Goal: Navigation & Orientation: Find specific page/section

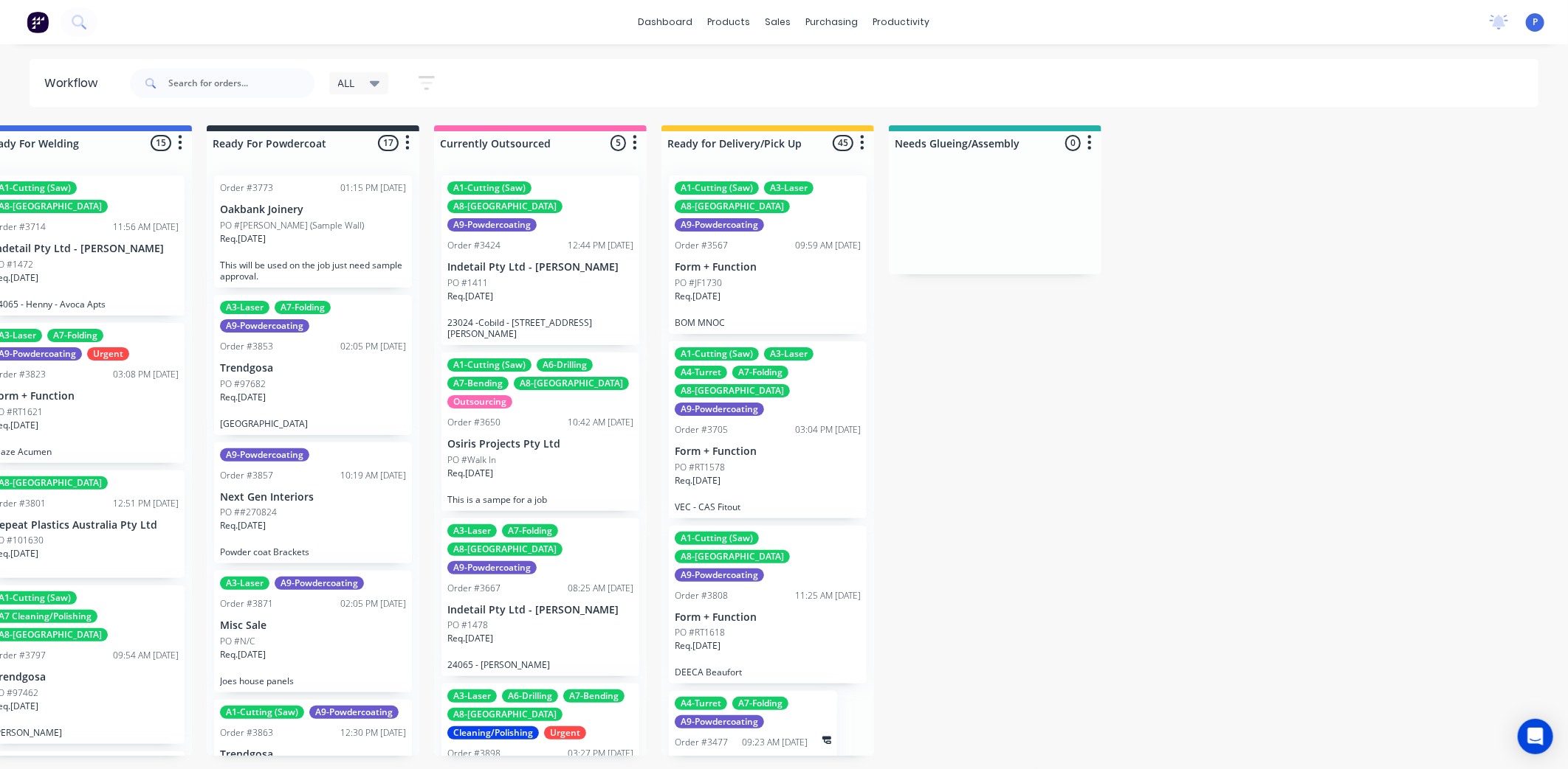
scroll to position [7448, 0]
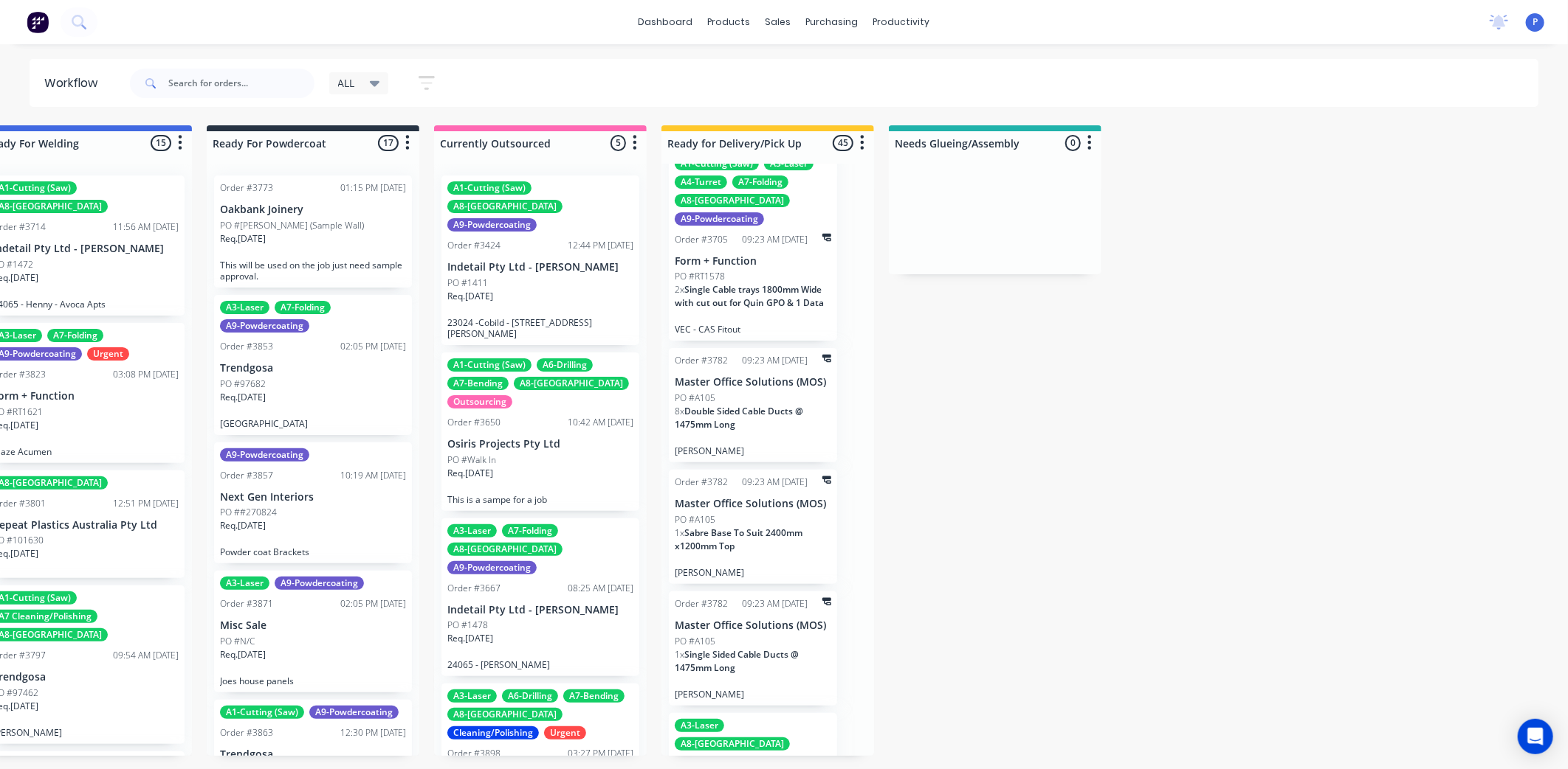
click at [442, 82] on button "button" at bounding box center [427, 82] width 47 height 29
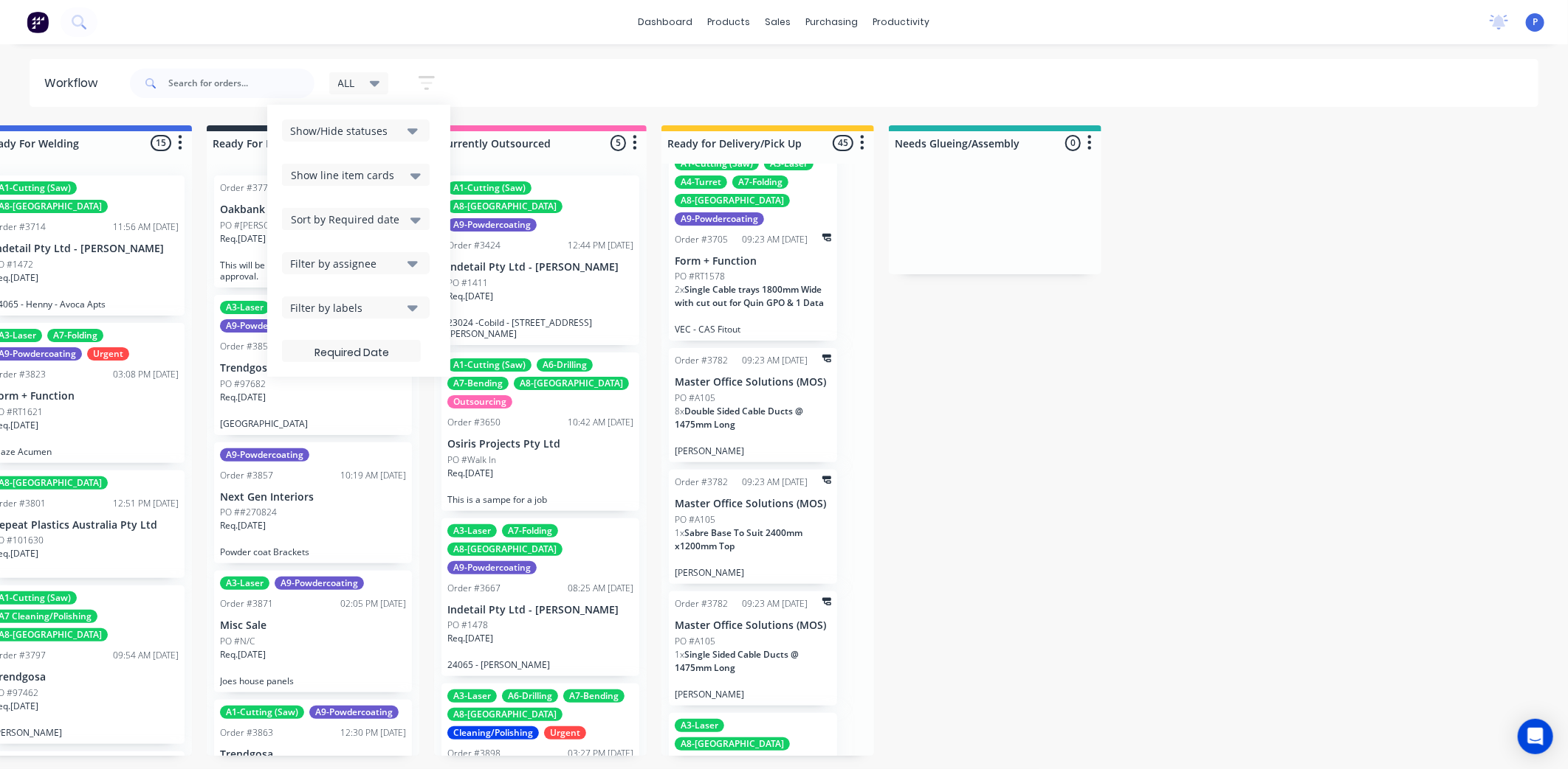
click at [395, 130] on div "Show/Hide statuses" at bounding box center [346, 131] width 112 height 16
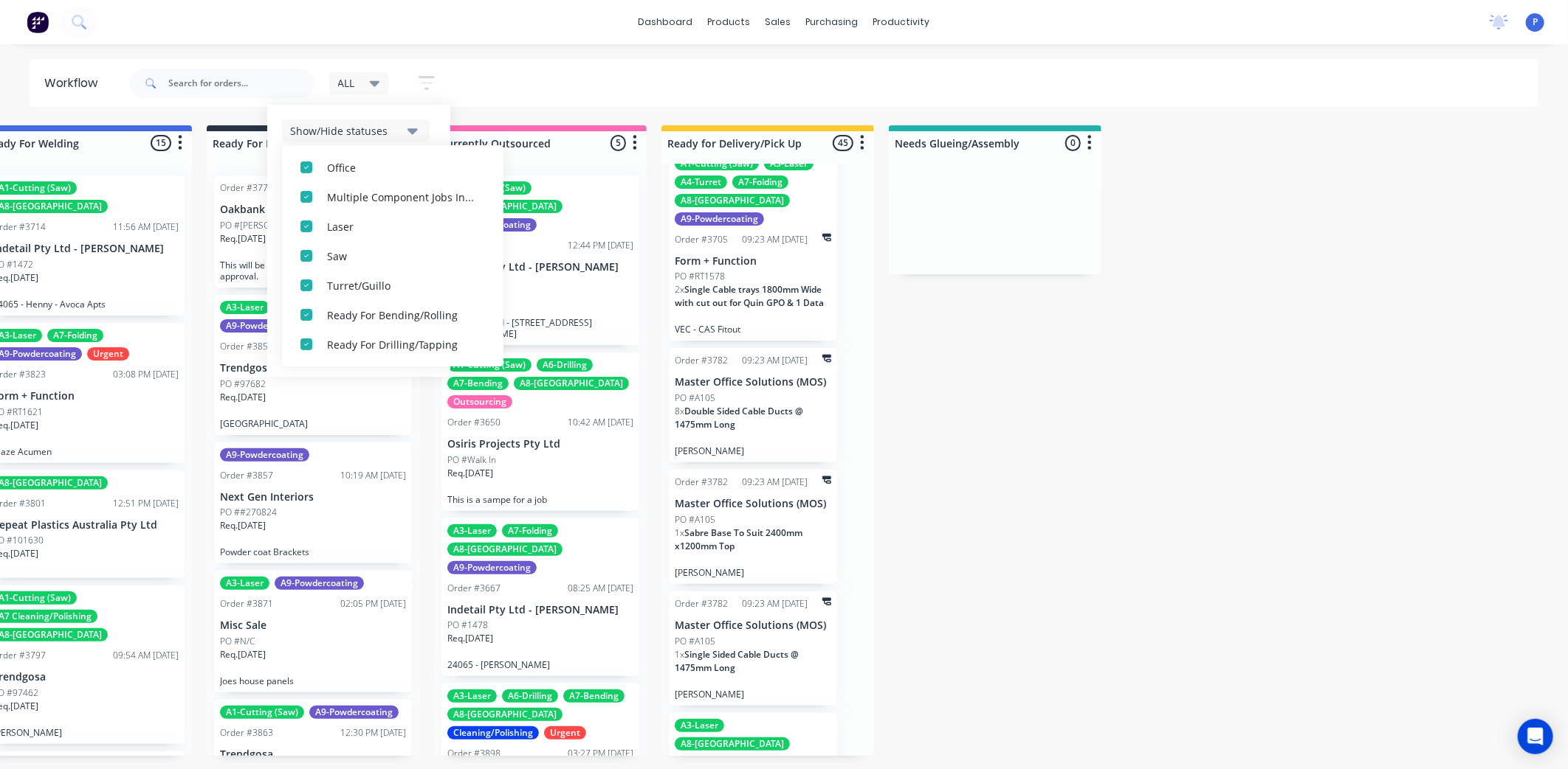
scroll to position [487, 0]
click at [308, 339] on div "button" at bounding box center [307, 345] width 30 height 30
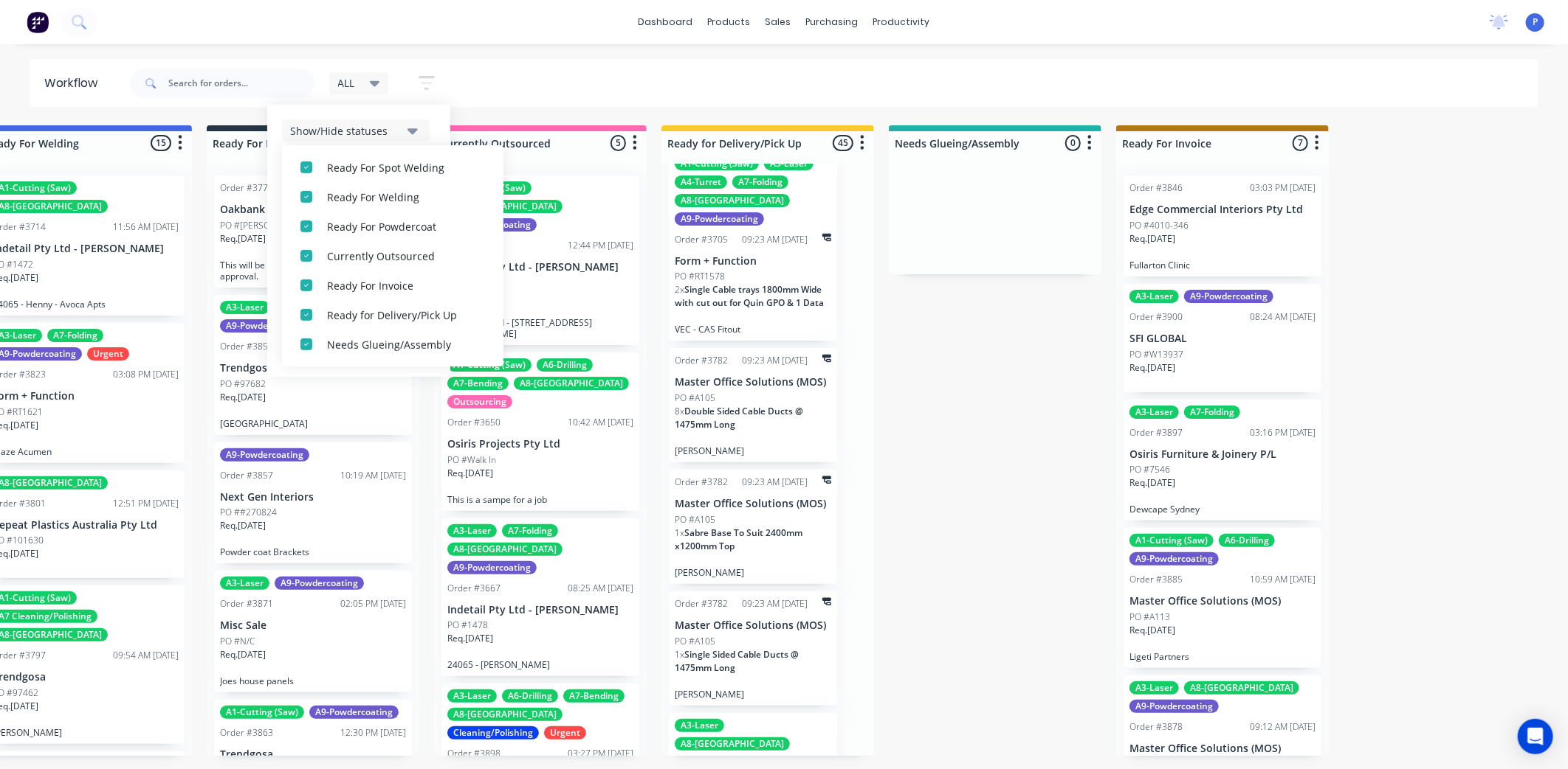
click at [545, 75] on div "ALL Save new view None edit ALL (Default) edit ALLx edit Dispatch edit [PERSON_…" at bounding box center [833, 83] width 1412 height 44
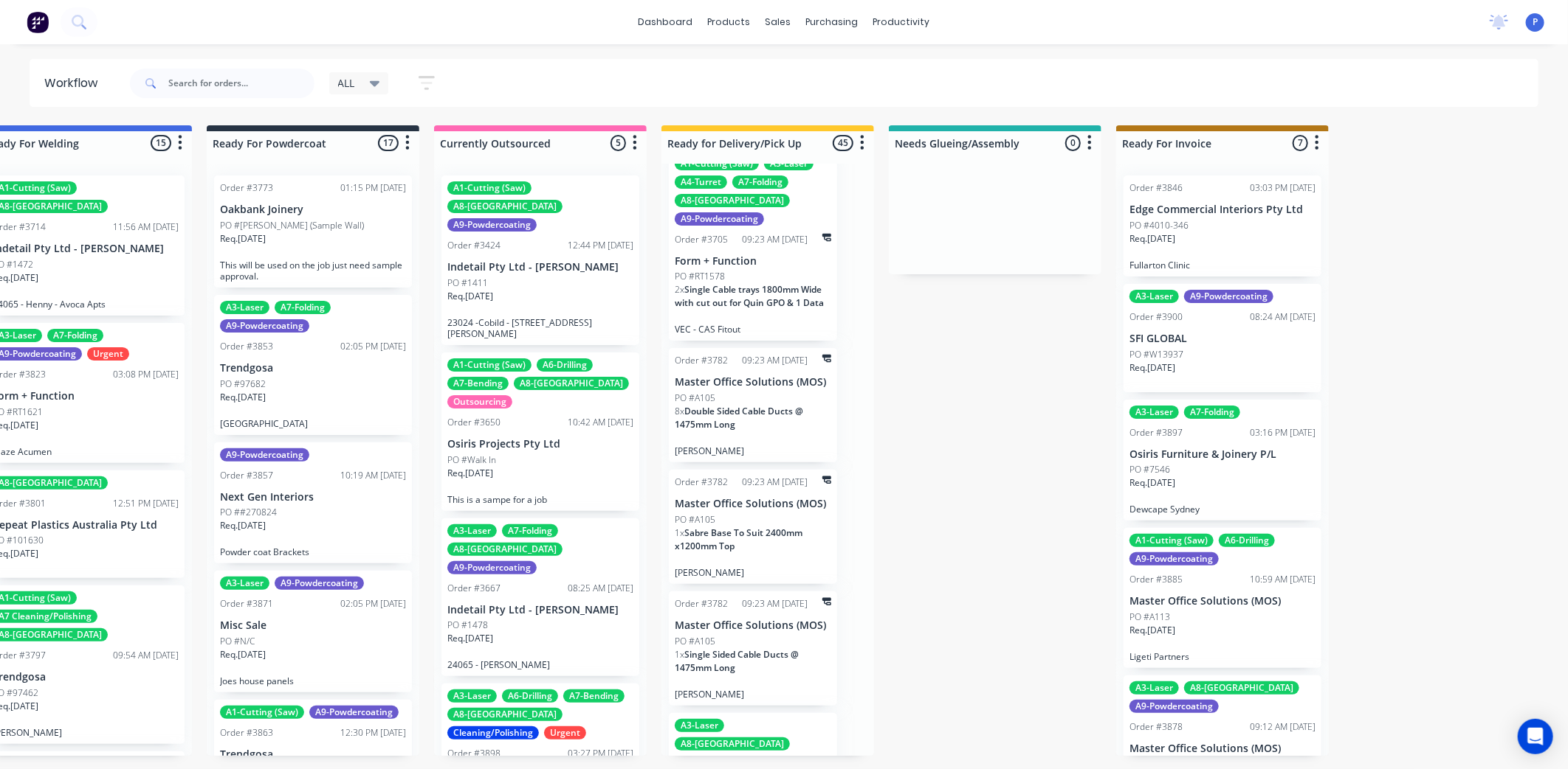
drag, startPoint x: 1262, startPoint y: 145, endPoint x: 1250, endPoint y: 148, distance: 12.4
click at [1247, 152] on div at bounding box center [1222, 143] width 212 height 24
drag, startPoint x: 1258, startPoint y: 145, endPoint x: 1206, endPoint y: 165, distance: 55.7
click at [1206, 165] on div "Ready For Invoice 7 Sort By Created date Required date Order number Customer na…" at bounding box center [1222, 441] width 212 height 631
drag, startPoint x: 1206, startPoint y: 165, endPoint x: 1258, endPoint y: 149, distance: 54.4
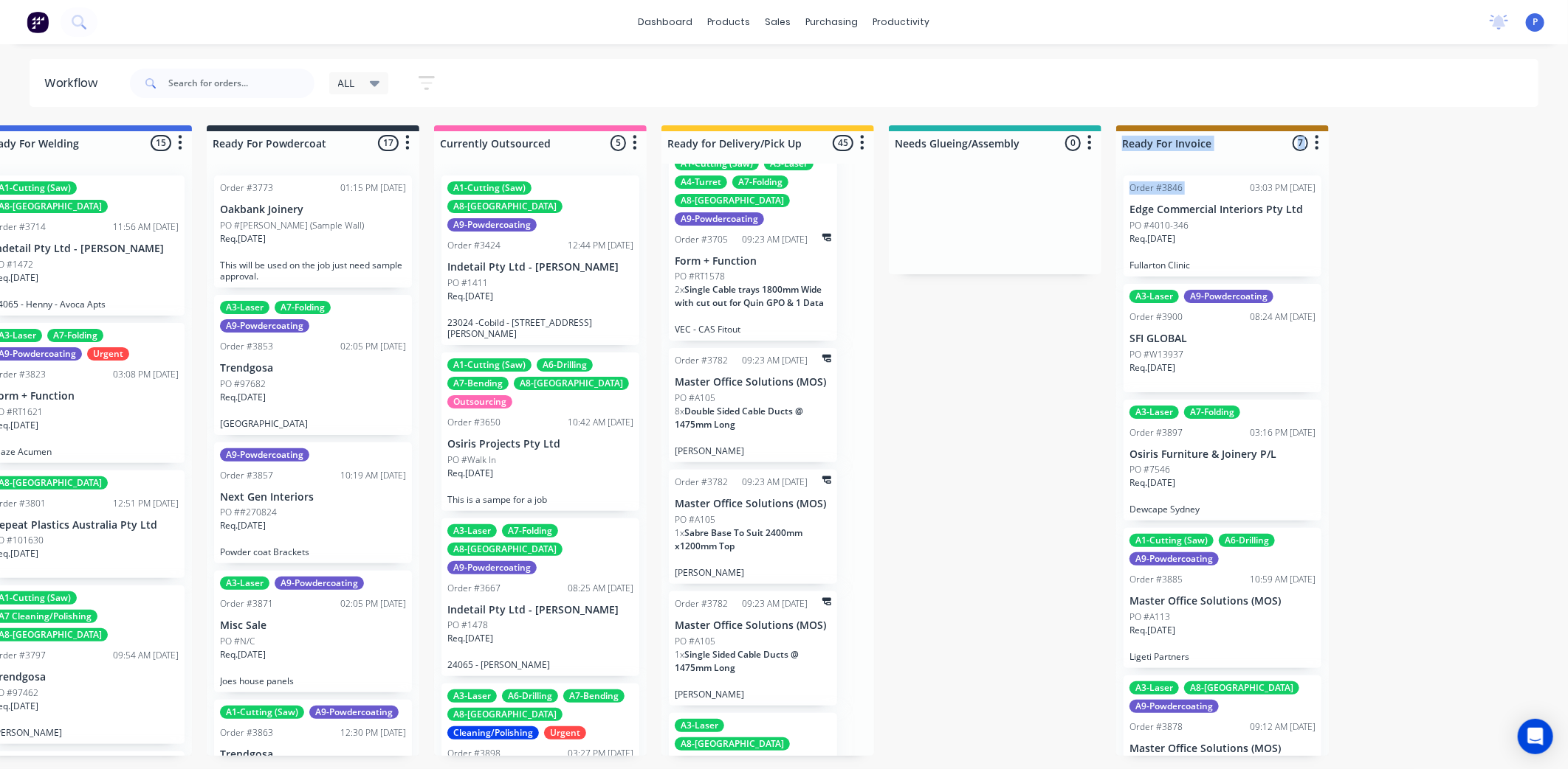
click at [1255, 149] on div at bounding box center [1222, 143] width 212 height 24
drag, startPoint x: 1263, startPoint y: 148, endPoint x: 1202, endPoint y: 164, distance: 63.1
click at [1202, 164] on div "Ready For Invoice 7 Sort By Created date Required date Order number Customer na…" at bounding box center [1222, 441] width 212 height 631
drag, startPoint x: 1202, startPoint y: 164, endPoint x: 1272, endPoint y: 141, distance: 73.7
click at [1272, 141] on div at bounding box center [1222, 143] width 212 height 24
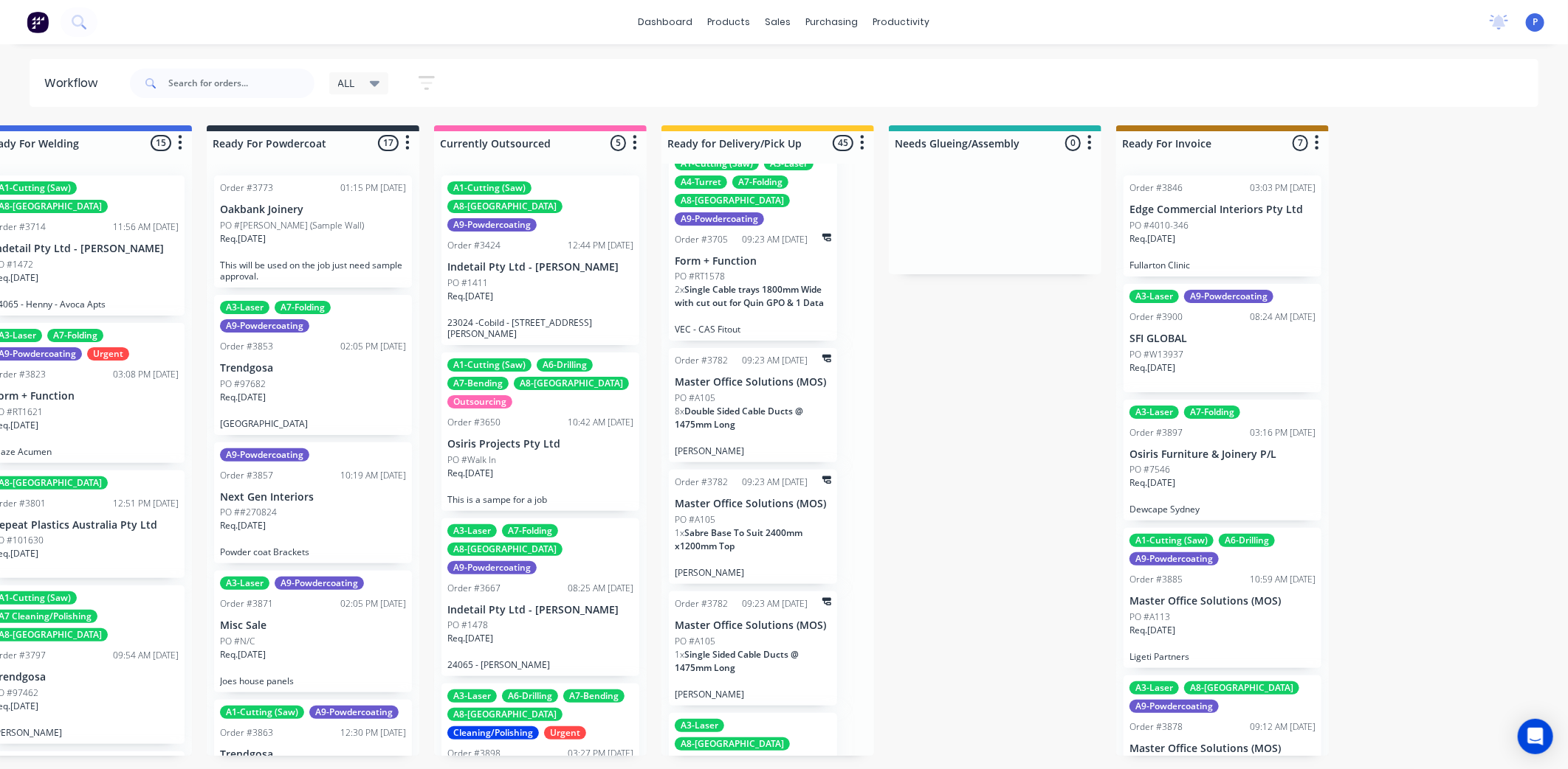
drag, startPoint x: 1276, startPoint y: 139, endPoint x: 1218, endPoint y: 152, distance: 59.4
click at [1218, 152] on div at bounding box center [1222, 143] width 212 height 24
click at [1258, 149] on div at bounding box center [1222, 143] width 212 height 24
click at [1250, 145] on div at bounding box center [1222, 143] width 212 height 24
click at [1252, 143] on div at bounding box center [1222, 143] width 212 height 24
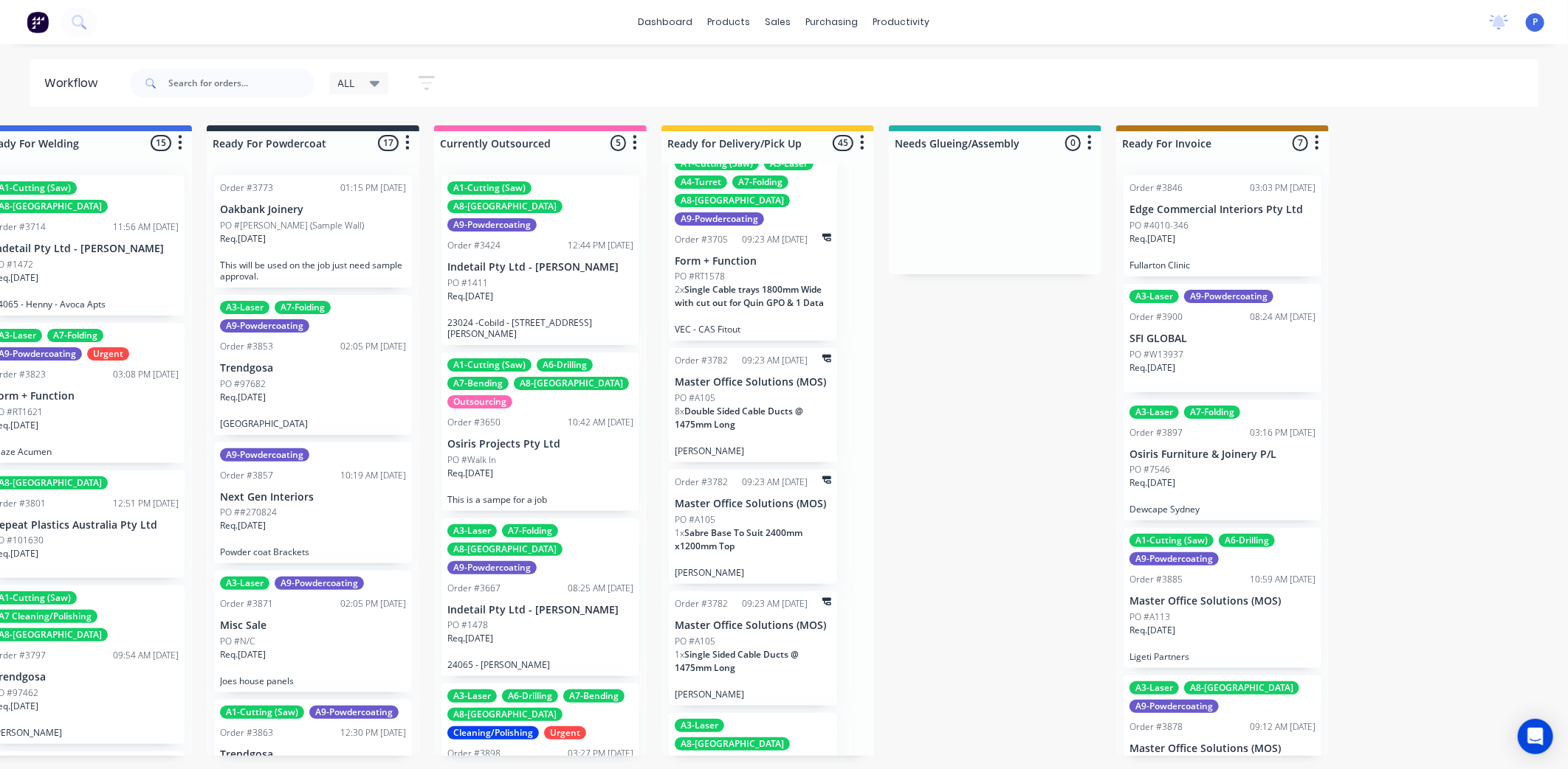
click at [362, 86] on div "ALL" at bounding box center [359, 83] width 42 height 13
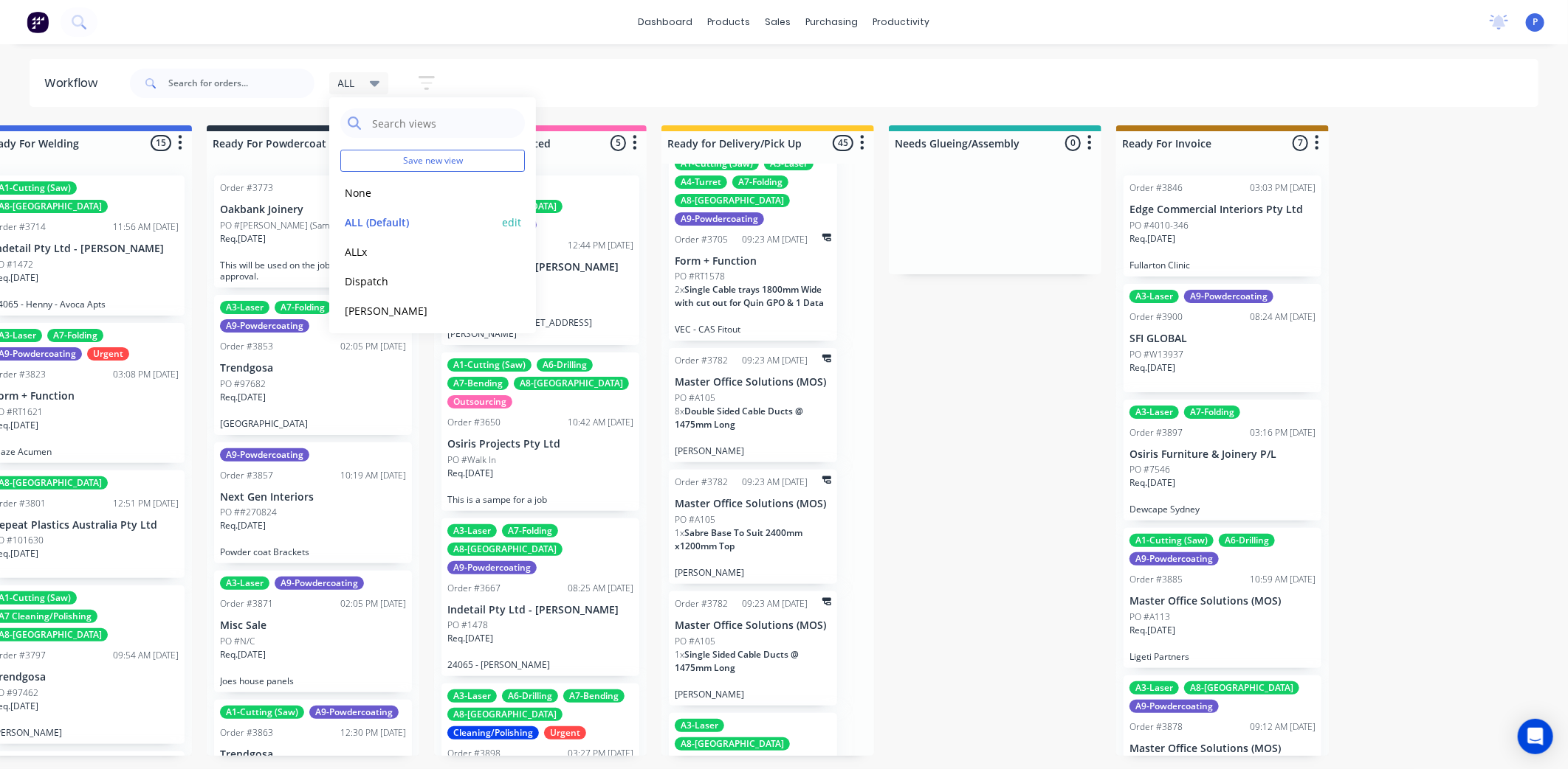
click at [502, 222] on button "edit" at bounding box center [512, 222] width 19 height 16
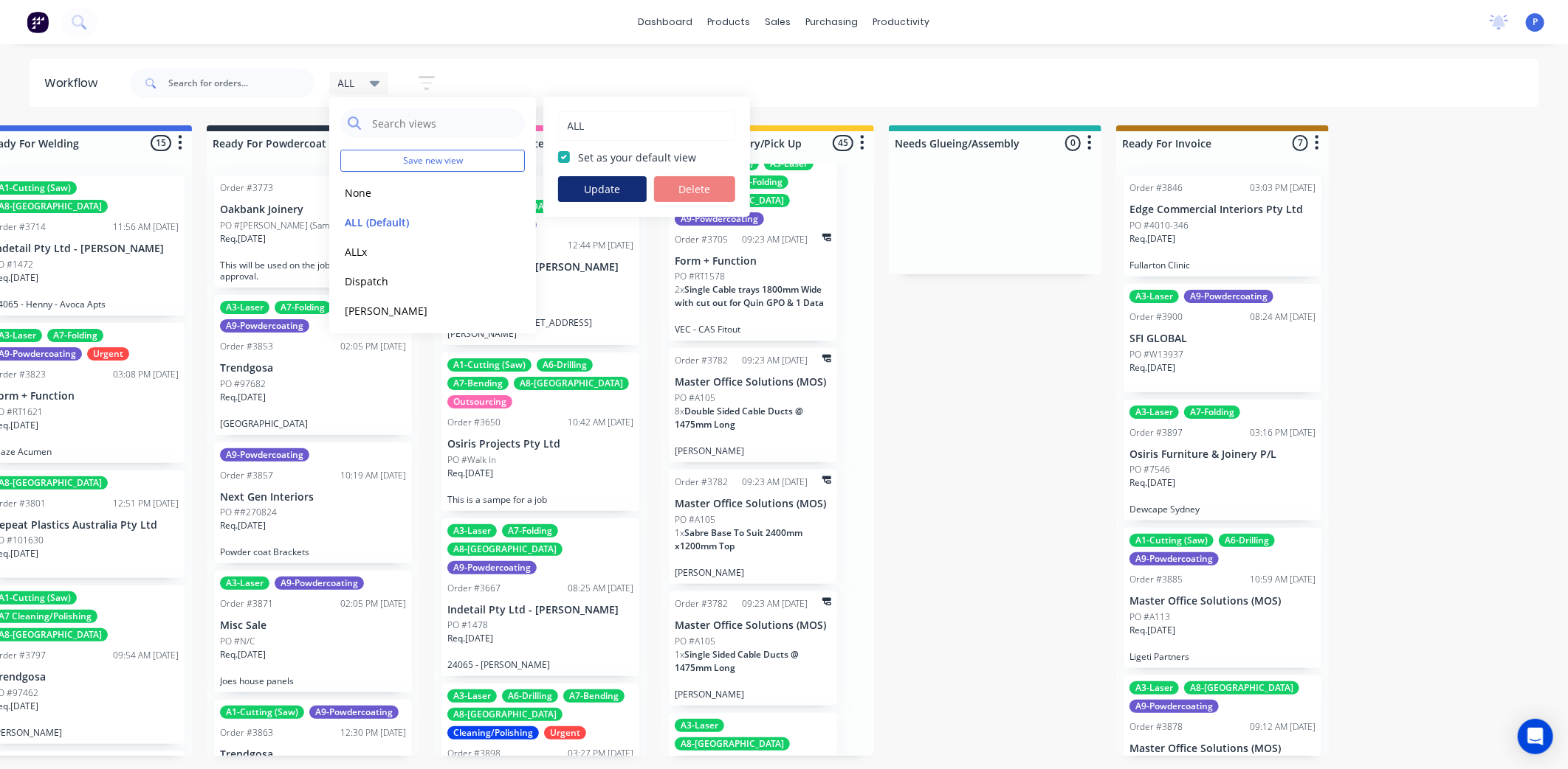
click at [599, 190] on button "Update" at bounding box center [602, 189] width 89 height 26
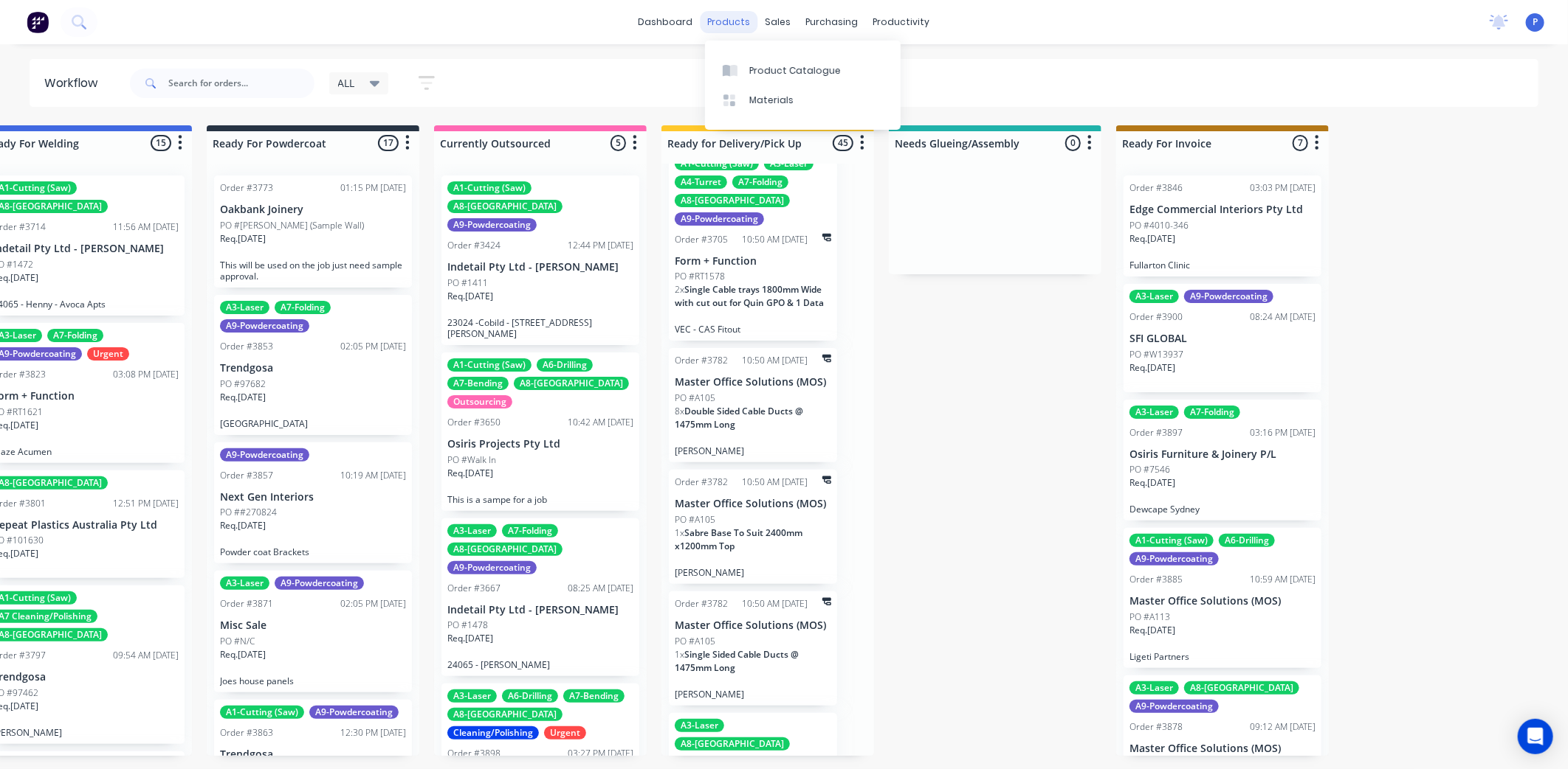
click at [743, 30] on div "products" at bounding box center [729, 22] width 57 height 22
click at [779, 20] on div "sales" at bounding box center [778, 22] width 41 height 22
click at [820, 61] on link "Sales Orders" at bounding box center [856, 70] width 196 height 30
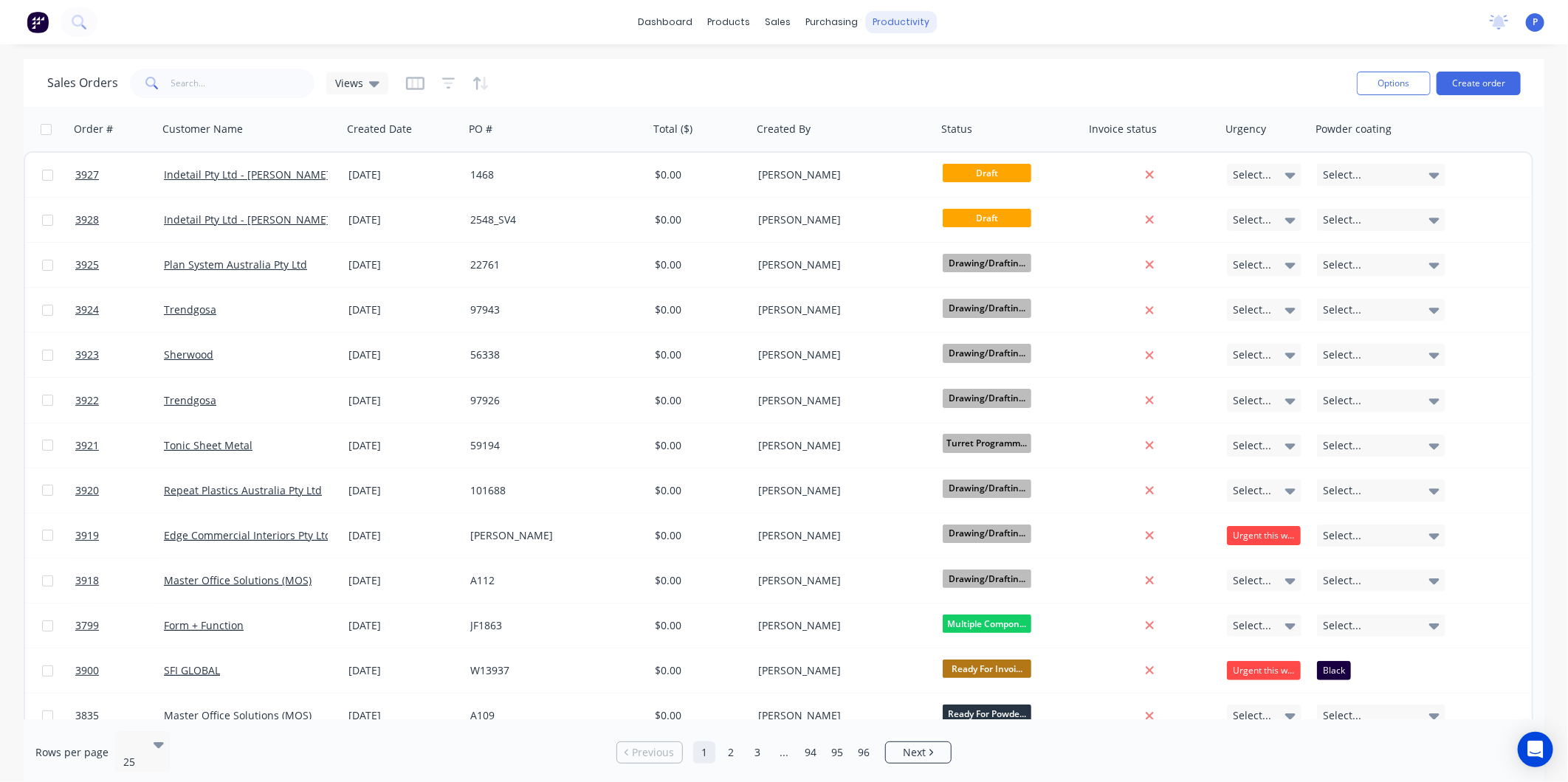
click at [909, 26] on div "productivity" at bounding box center [902, 22] width 72 height 22
click at [930, 61] on link "Workflow" at bounding box center [958, 70] width 196 height 30
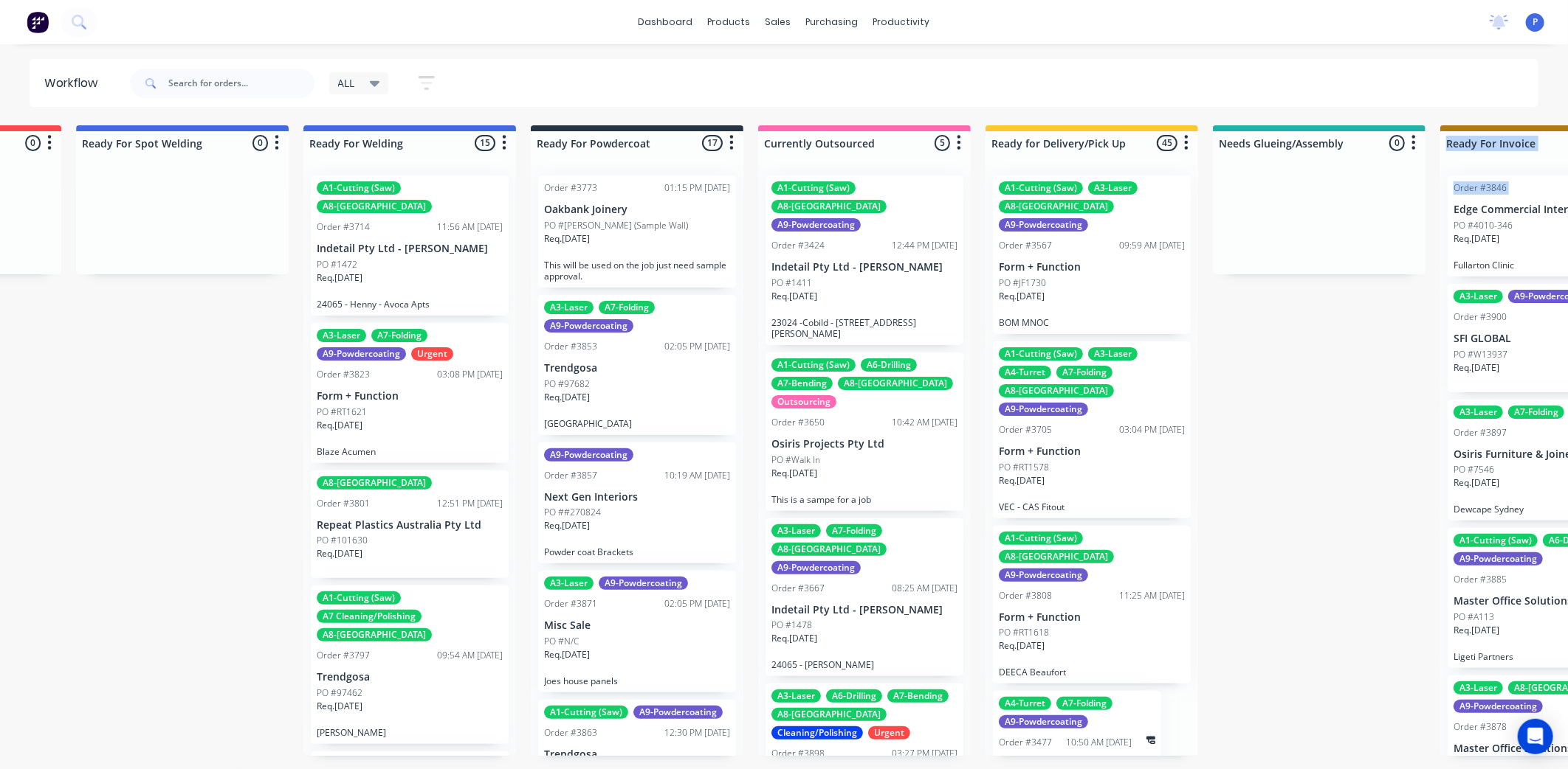
scroll to position [0, 3140]
drag, startPoint x: 1553, startPoint y: 139, endPoint x: 1264, endPoint y: 232, distance: 303.6
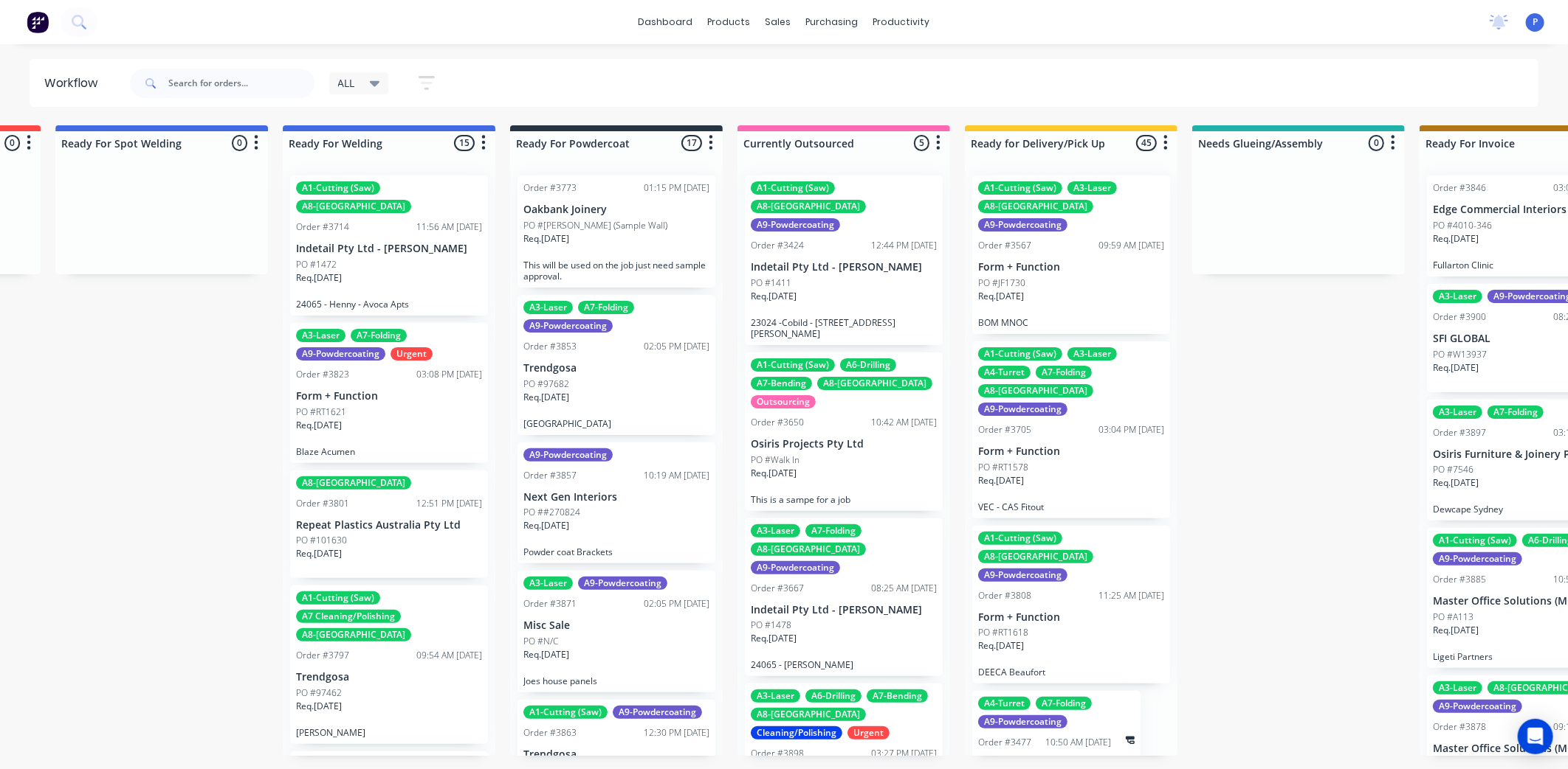
scroll to position [0, 3462]
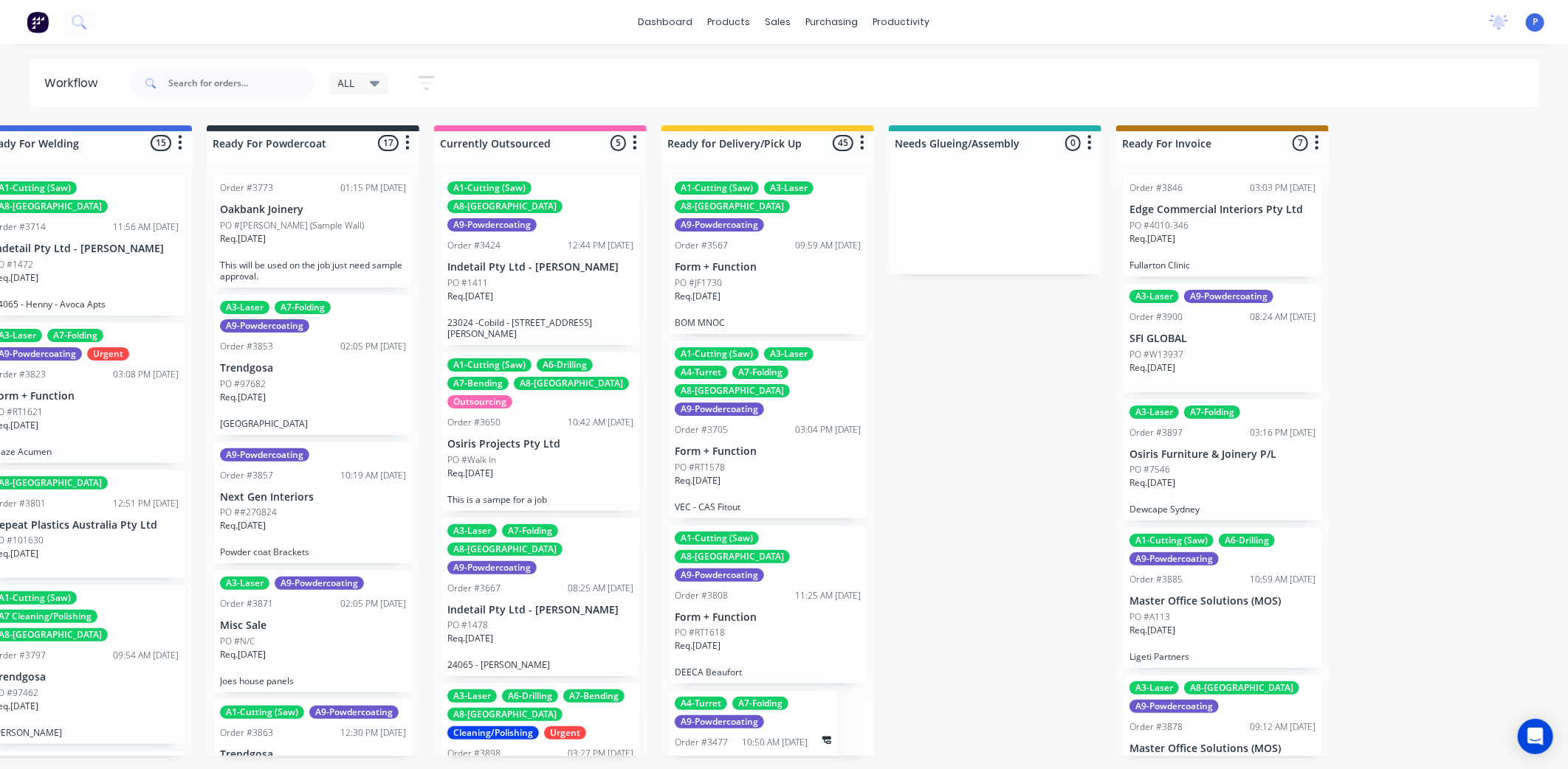
drag, startPoint x: 1265, startPoint y: 145, endPoint x: 1370, endPoint y: 159, distance: 105.9
click at [1292, 141] on div at bounding box center [1222, 143] width 212 height 24
drag, startPoint x: 1032, startPoint y: 152, endPoint x: 1041, endPoint y: 185, distance: 34.2
click at [1041, 185] on div "Needs Glueing/Assembly 0 Sort By Created date Required date Order number Custom…" at bounding box center [995, 200] width 212 height 149
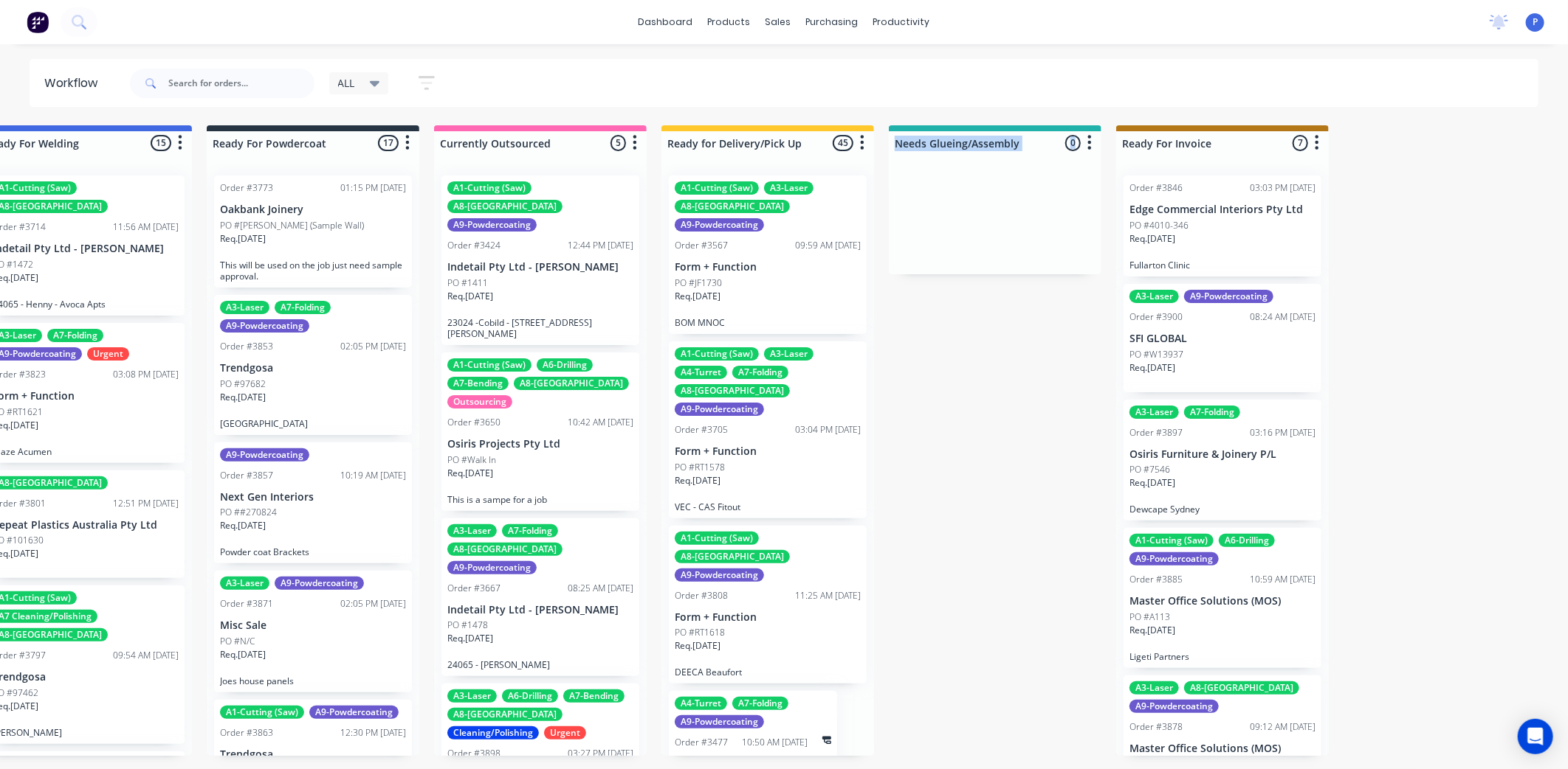
drag, startPoint x: 1041, startPoint y: 185, endPoint x: 1023, endPoint y: 189, distance: 18.4
click at [1023, 189] on div at bounding box center [995, 218] width 212 height 111
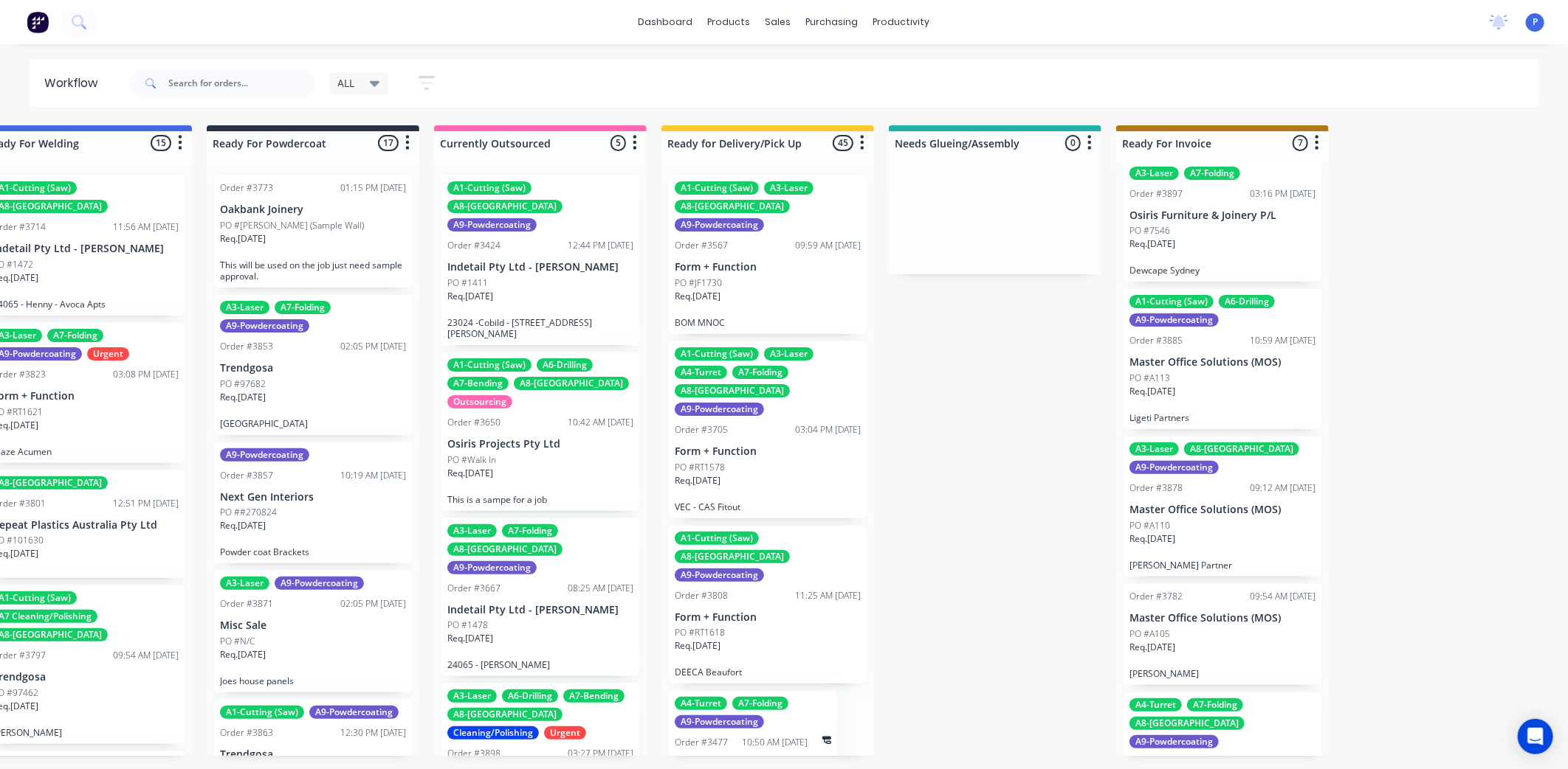
scroll to position [313, 0]
